Goal: Information Seeking & Learning: Learn about a topic

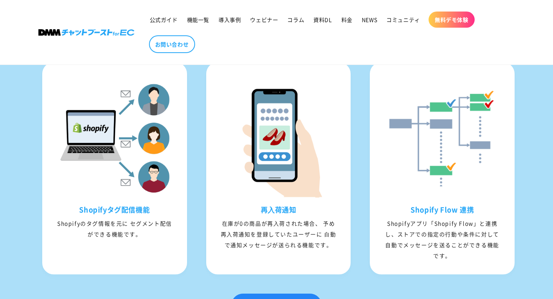
scroll to position [1070, 0]
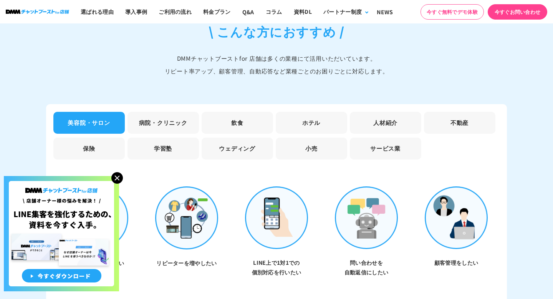
scroll to position [2199, 0]
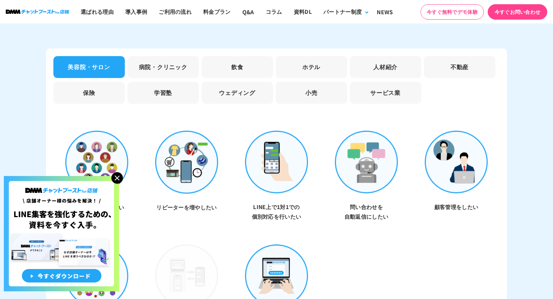
click at [248, 56] on li "飲食" at bounding box center [237, 67] width 71 height 22
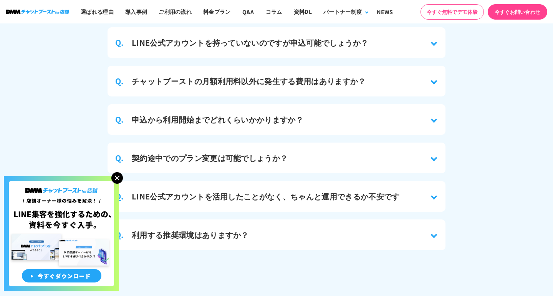
scroll to position [3452, 0]
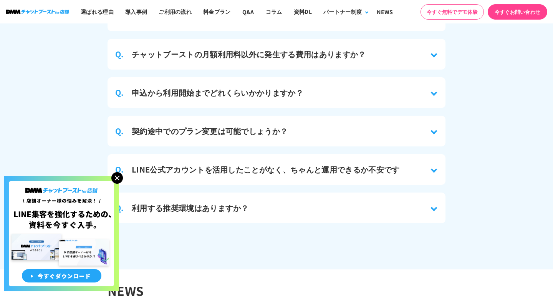
click at [252, 29] on ul "Q. LINE公式アカウントを持っていないのですが申込可能でしょうか？ はい、利用可能です。 LINE公式アカウントの開設から弊社側でサポートいたします。 ※…" at bounding box center [277, 111] width 338 height 223
click at [252, 48] on h3 "チャットブーストの月額利用料以外に発生する費用はありますか？" at bounding box center [249, 54] width 234 height 12
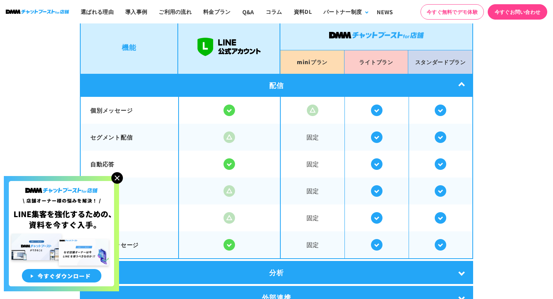
scroll to position [1388, 0]
